Goal: Book appointment/travel/reservation

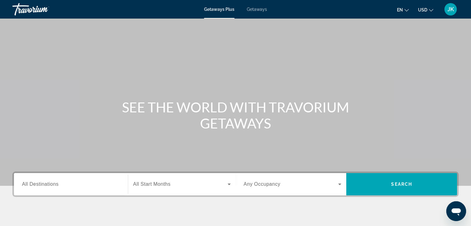
click at [259, 9] on span "Getaways" at bounding box center [257, 9] width 20 height 5
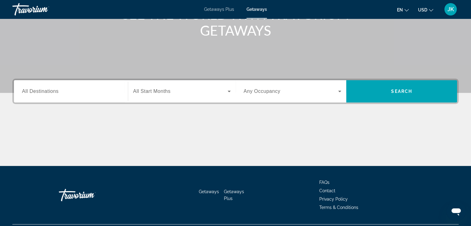
click at [57, 92] on span "All Destinations" at bounding box center [40, 91] width 37 height 5
click at [57, 92] on input "Destination All Destinations" at bounding box center [71, 91] width 98 height 7
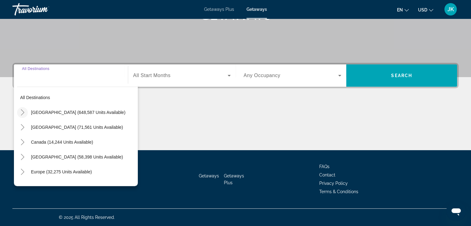
click at [23, 113] on icon "Toggle United States (648,587 units available)" at bounding box center [23, 112] width 6 height 6
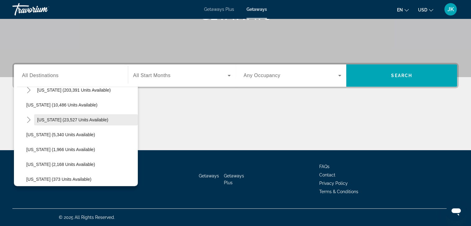
scroll to position [93, 0]
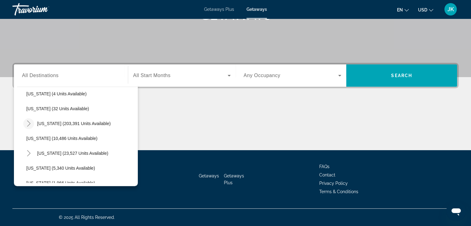
click at [28, 124] on icon "Toggle Florida (203,391 units available)" at bounding box center [29, 123] width 6 height 6
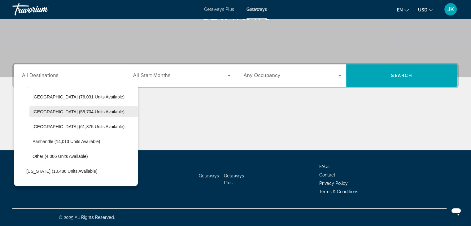
scroll to position [124, 0]
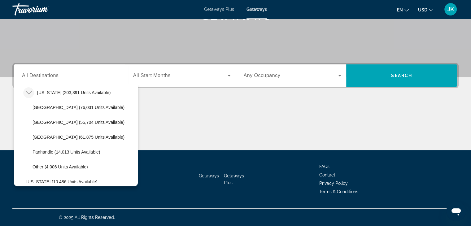
click at [51, 109] on span "Orlando & Disney Area (76,031 units available)" at bounding box center [79, 107] width 92 height 5
type input "**********"
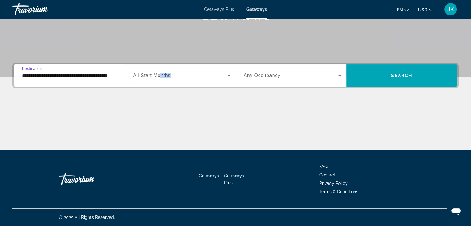
click at [160, 78] on div "Start Month All Start Months" at bounding box center [182, 75] width 98 height 17
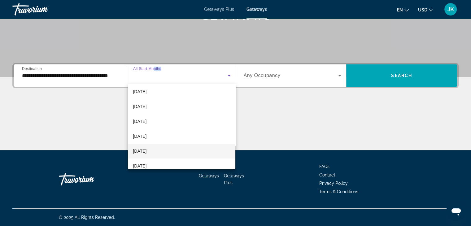
scroll to position [31, 0]
click at [143, 152] on span "February 2026" at bounding box center [140, 152] width 14 height 7
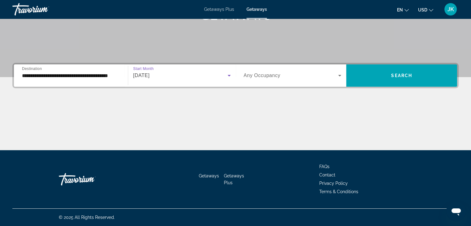
click at [276, 78] on label "Occupancy Any Occupancy" at bounding box center [262, 76] width 37 height 6
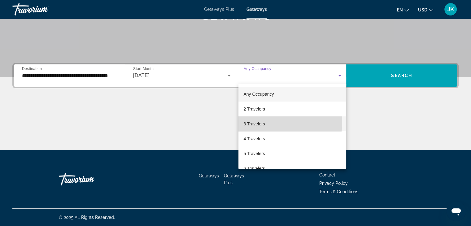
click at [255, 121] on span "3 Travelers" at bounding box center [253, 123] width 21 height 7
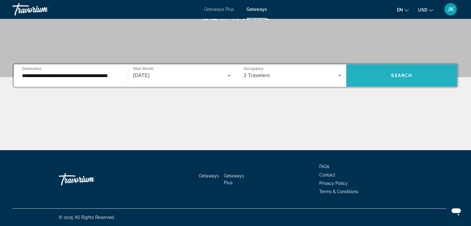
click at [423, 78] on span "Search widget" at bounding box center [401, 75] width 111 height 15
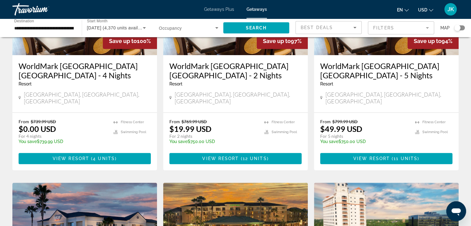
scroll to position [341, 0]
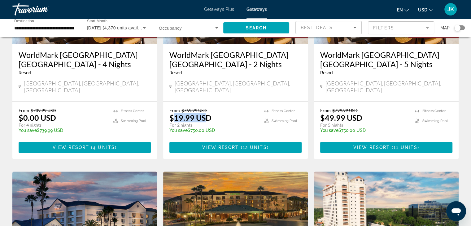
drag, startPoint x: 174, startPoint y: 104, endPoint x: 221, endPoint y: 107, distance: 47.2
click at [204, 113] on p "$19.99 USD" at bounding box center [190, 117] width 42 height 9
drag, startPoint x: 327, startPoint y: 103, endPoint x: 367, endPoint y: 103, distance: 40.3
click at [391, 108] on div "From $799.99 USD $49.99 USD For 5 nights You save $750.00 USD temp" at bounding box center [364, 122] width 89 height 29
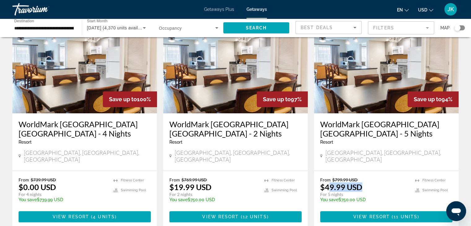
scroll to position [203, 0]
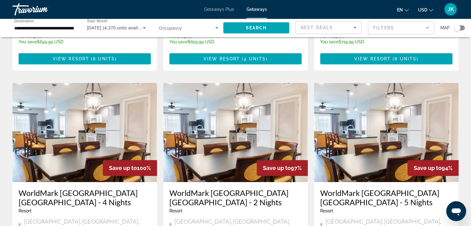
click at [109, 120] on img "Main content" at bounding box center [84, 132] width 145 height 99
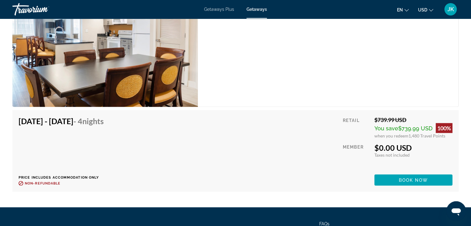
scroll to position [1239, 0]
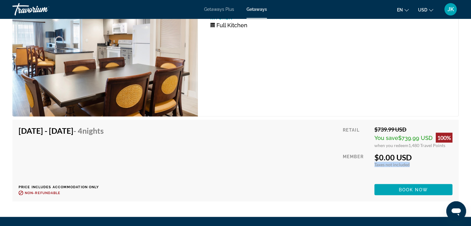
drag, startPoint x: 374, startPoint y: 151, endPoint x: 424, endPoint y: 149, distance: 50.2
click at [424, 162] on div "Taxes included Taxes not included" at bounding box center [413, 164] width 78 height 5
drag, startPoint x: 25, startPoint y: 117, endPoint x: 55, endPoint y: 118, distance: 30.7
click at [45, 126] on h4 "Feb 1, 2026 - Feb 5, 2026 - 4 Nights" at bounding box center [61, 130] width 85 height 9
drag, startPoint x: 70, startPoint y: 118, endPoint x: 122, endPoint y: 118, distance: 51.7
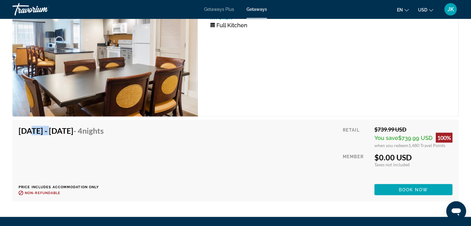
click at [104, 126] on h4 "Feb 1, 2026 - Feb 5, 2026 - 4 Nights" at bounding box center [61, 130] width 85 height 9
click at [418, 187] on span "Book now" at bounding box center [413, 189] width 29 height 5
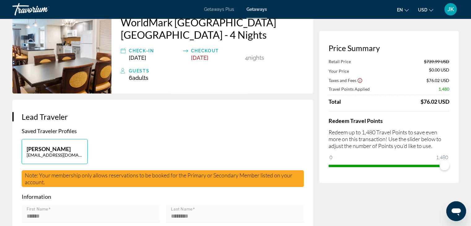
scroll to position [31, 0]
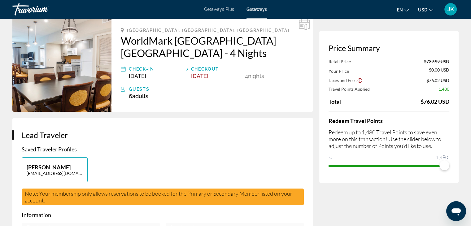
drag, startPoint x: 418, startPoint y: 102, endPoint x: 457, endPoint y: 102, distance: 39.7
click at [457, 102] on div "Price Summary Retail Price $739.99 USD Your Price $0.00 USD Taxes and Fees $76.…" at bounding box center [388, 107] width 139 height 152
drag, startPoint x: 422, startPoint y: 71, endPoint x: 452, endPoint y: 70, distance: 29.8
click at [452, 70] on div "Price Summary Retail Price $739.99 USD Your Price $0.00 USD Taxes and Fees $76.…" at bounding box center [388, 107] width 139 height 152
drag, startPoint x: 419, startPoint y: 102, endPoint x: 431, endPoint y: 102, distance: 11.5
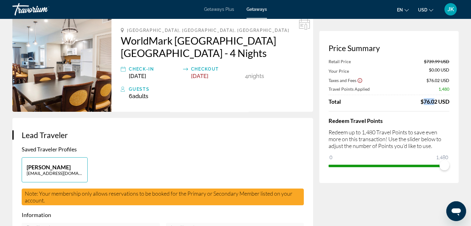
click at [431, 102] on div "Total $76.02 USD" at bounding box center [389, 101] width 121 height 7
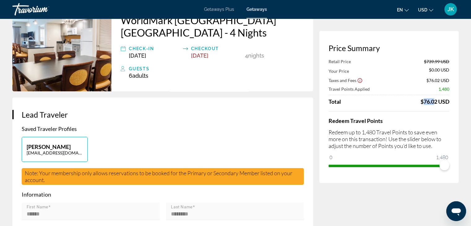
scroll to position [62, 0]
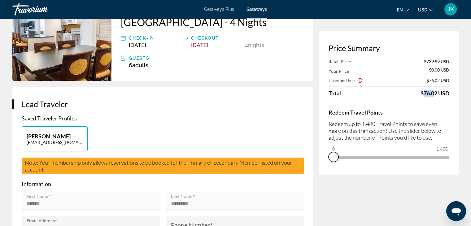
drag, startPoint x: 444, startPoint y: 168, endPoint x: 272, endPoint y: 175, distance: 172.7
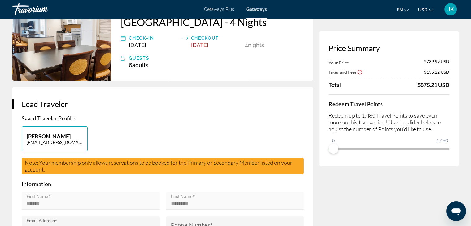
drag, startPoint x: 414, startPoint y: 84, endPoint x: 454, endPoint y: 86, distance: 40.0
click at [454, 86] on div "Price Summary Your Price $739.99 USD Taxes and Fees $135.22 USD Total $875.21 U…" at bounding box center [388, 98] width 139 height 135
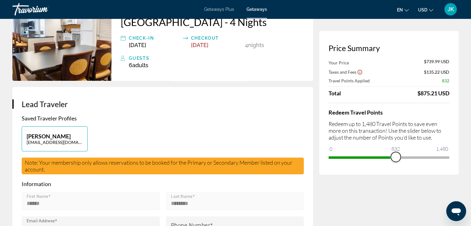
drag, startPoint x: 336, startPoint y: 151, endPoint x: 396, endPoint y: 153, distance: 60.1
click at [396, 153] on span "ngx-slider" at bounding box center [396, 157] width 10 height 10
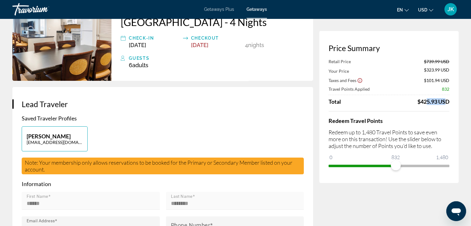
drag, startPoint x: 422, startPoint y: 103, endPoint x: 443, endPoint y: 104, distance: 20.5
click at [443, 104] on div "$425.93 USD" at bounding box center [434, 101] width 32 height 7
drag, startPoint x: 397, startPoint y: 165, endPoint x: 475, endPoint y: 164, distance: 78.7
click at [471, 164] on html "Skip to main content Getaways Plus Getaways en English Español Français Italian…" at bounding box center [235, 51] width 471 height 226
drag, startPoint x: 364, startPoint y: 134, endPoint x: 383, endPoint y: 133, distance: 18.6
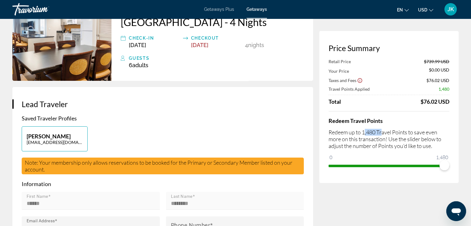
click at [383, 133] on p "Redeem up to 1,480 Travel Points to save even more on this transaction! Use the…" at bounding box center [389, 139] width 121 height 20
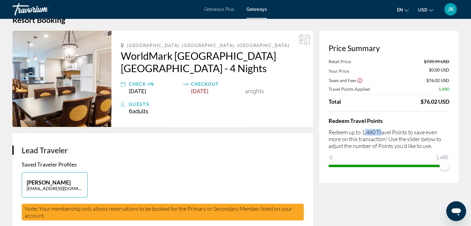
scroll to position [31, 0]
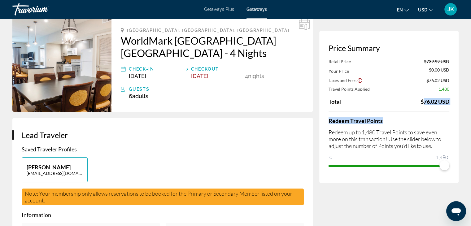
drag, startPoint x: 420, startPoint y: 103, endPoint x: 445, endPoint y: 106, distance: 25.5
click at [441, 107] on div "Retail Price $739.99 USD Your Price $0.00 USD Taxes and Fees $76.02 USD Travel …" at bounding box center [389, 115] width 121 height 112
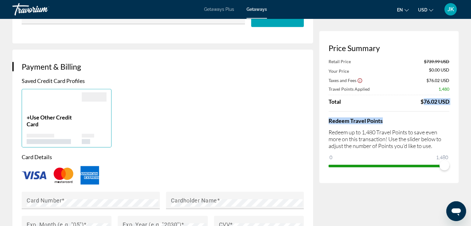
scroll to position [434, 0]
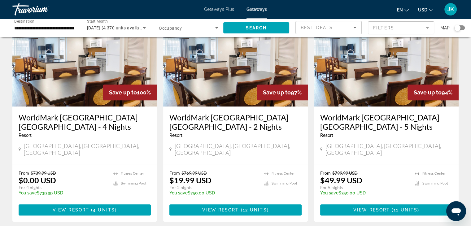
scroll to position [279, 0]
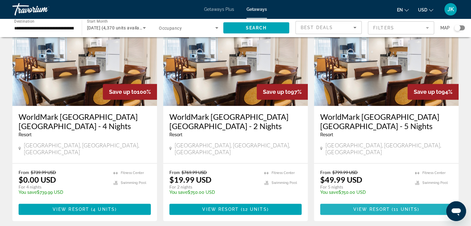
click at [389, 207] on span "View Resort" at bounding box center [371, 209] width 37 height 5
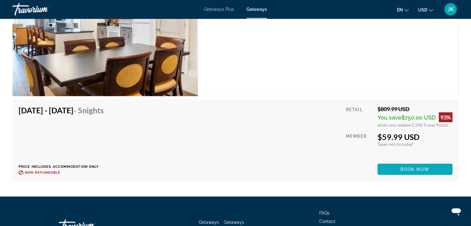
scroll to position [1623, 0]
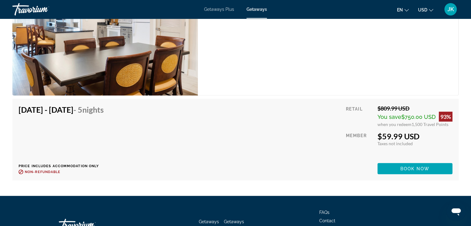
drag, startPoint x: 383, startPoint y: 123, endPoint x: 441, endPoint y: 115, distance: 58.6
click at [441, 115] on div "Retail $809.99 USD You save $750.00 USD 93% when you redeem 1,500 Travel Points…" at bounding box center [399, 139] width 107 height 69
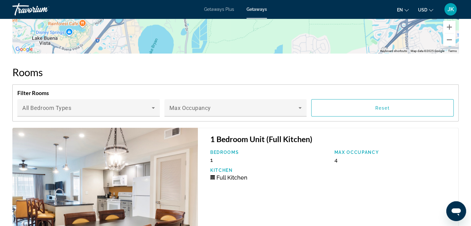
scroll to position [1065, 0]
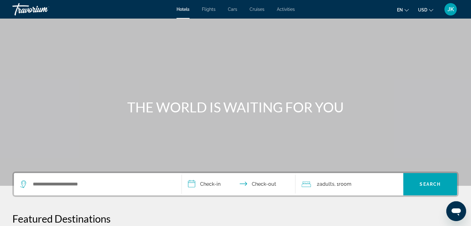
click at [212, 8] on span "Flights" at bounding box center [209, 9] width 14 height 5
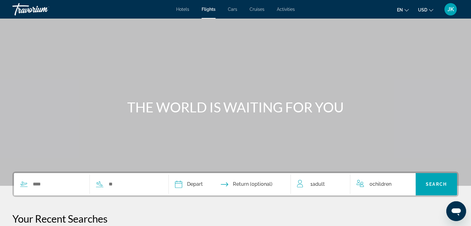
click at [233, 9] on span "Cars" at bounding box center [232, 9] width 9 height 5
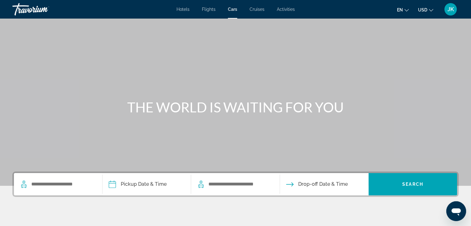
click at [256, 8] on span "Cruises" at bounding box center [257, 9] width 15 height 5
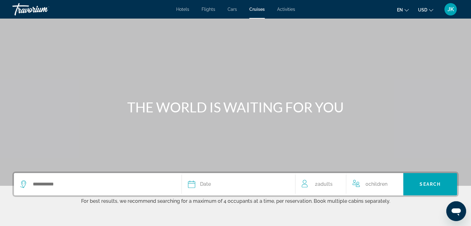
click at [283, 6] on div "Hotels Flights Cars Cruises Activities Hotels Flights Cars Cruises Activities e…" at bounding box center [235, 9] width 471 height 16
click at [285, 8] on span "Activities" at bounding box center [286, 9] width 18 height 5
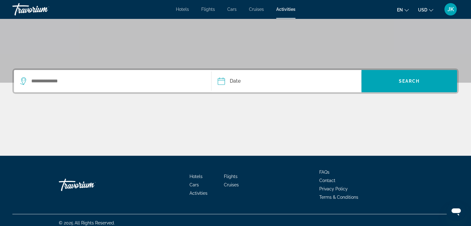
scroll to position [109, 0]
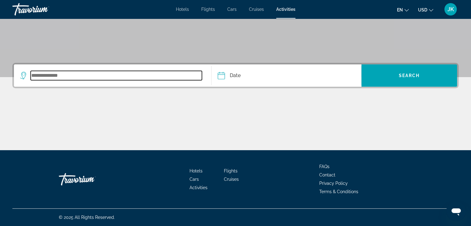
click at [44, 73] on input "Search widget" at bounding box center [116, 75] width 171 height 9
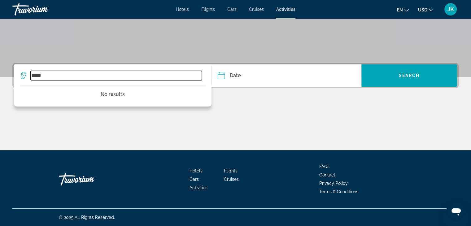
type input "*****"
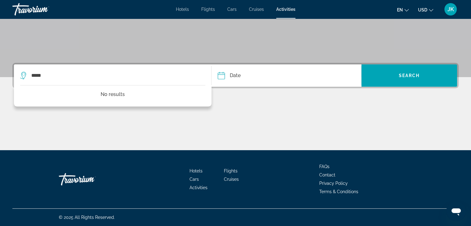
click at [265, 72] on input "Date" at bounding box center [253, 76] width 74 height 24
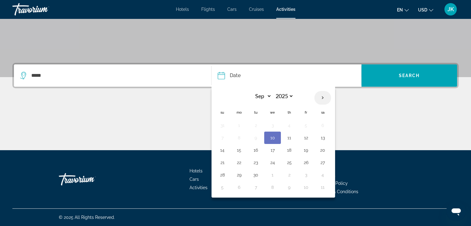
click at [320, 98] on th "Next month" at bounding box center [322, 98] width 17 height 14
select select "*"
click at [320, 151] on button "18" at bounding box center [323, 150] width 10 height 9
type input "**********"
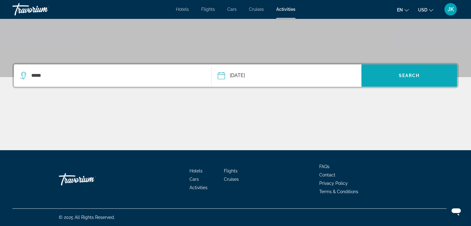
drag, startPoint x: 393, startPoint y: 80, endPoint x: 390, endPoint y: 79, distance: 3.1
click at [392, 79] on span "Search widget" at bounding box center [409, 75] width 96 height 15
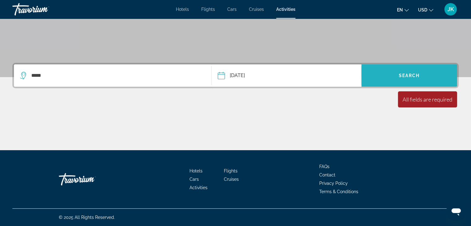
click at [401, 74] on span "Search" at bounding box center [409, 75] width 21 height 5
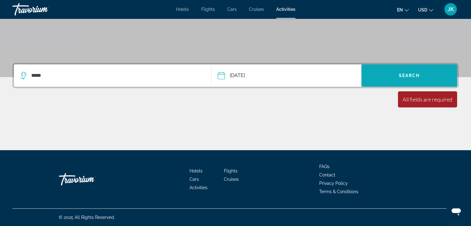
click at [390, 79] on span "Search widget" at bounding box center [409, 75] width 96 height 15
click at [390, 75] on span "Search widget" at bounding box center [409, 75] width 96 height 15
click at [416, 99] on div "All fields are required" at bounding box center [428, 99] width 50 height 7
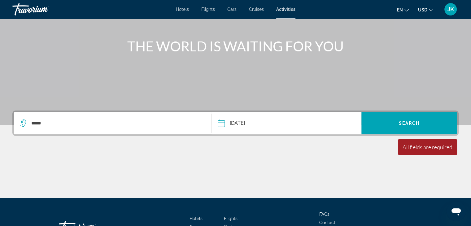
scroll to position [62, 0]
